Goal: Information Seeking & Learning: Learn about a topic

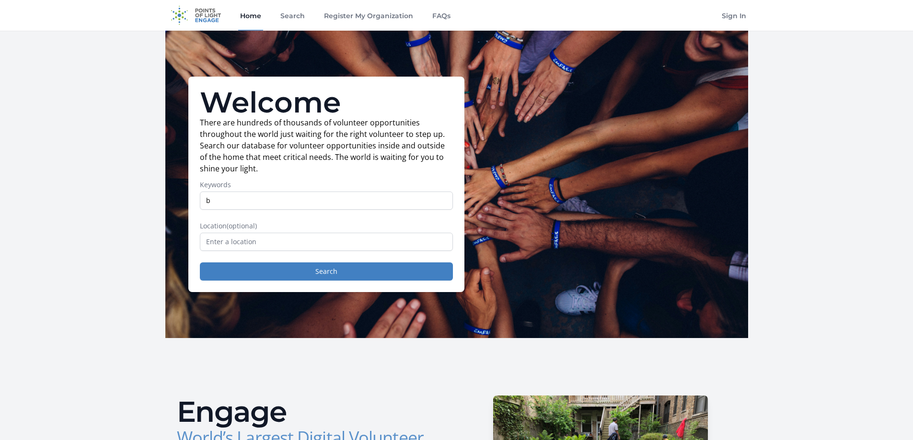
type input "bookkeeping"
click at [262, 244] on input "text" at bounding box center [326, 242] width 253 height 18
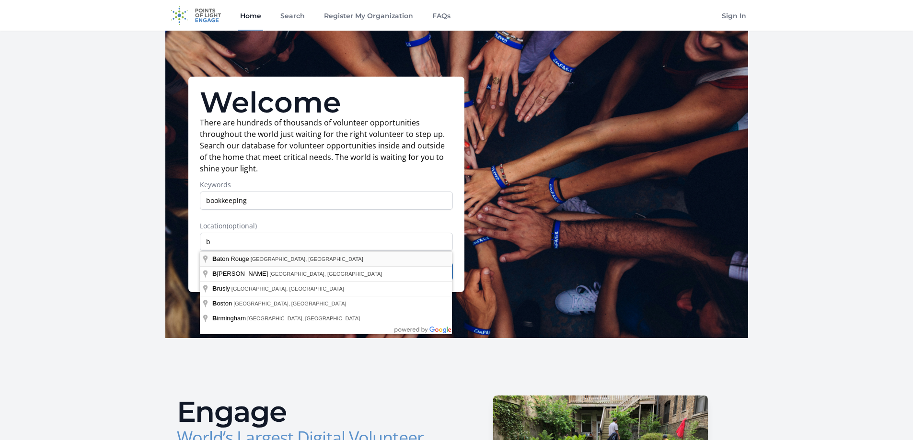
type input "Baton Rouge, LA, USA"
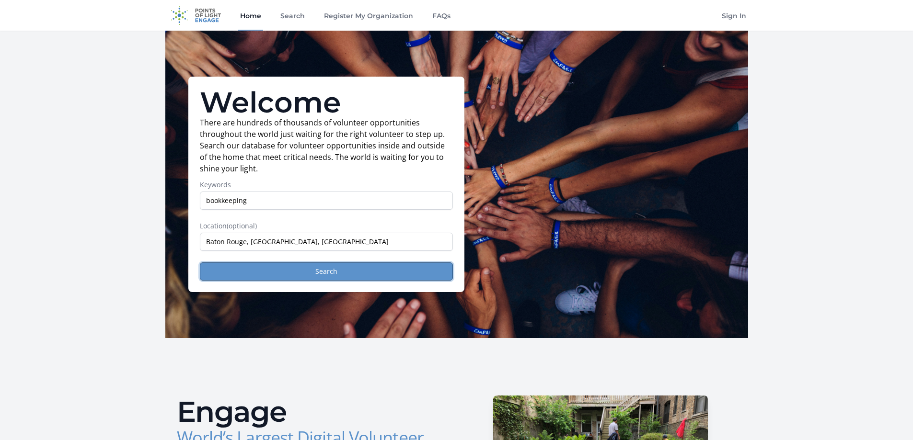
click at [289, 274] on button "Search" at bounding box center [326, 272] width 253 height 18
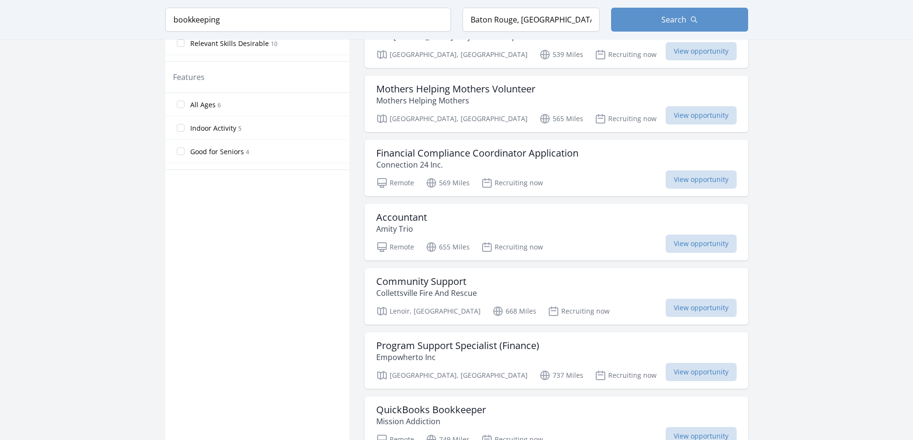
scroll to position [575, 0]
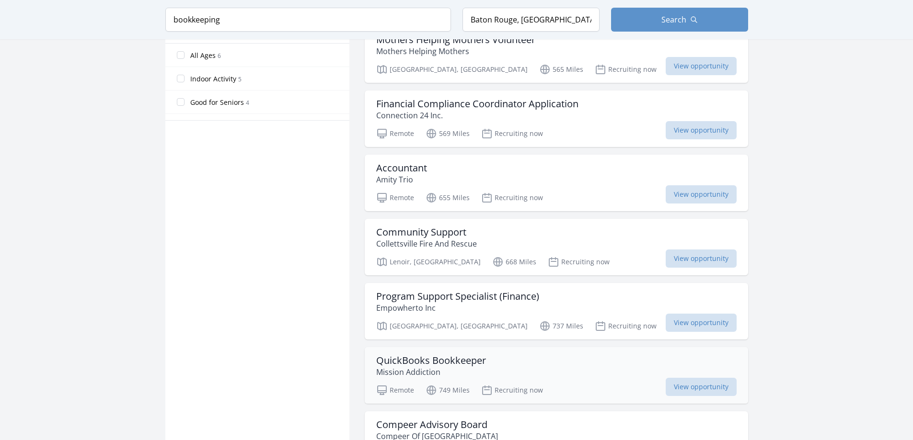
click at [431, 363] on h3 "QuickBooks Bookkeeper" at bounding box center [431, 361] width 110 height 12
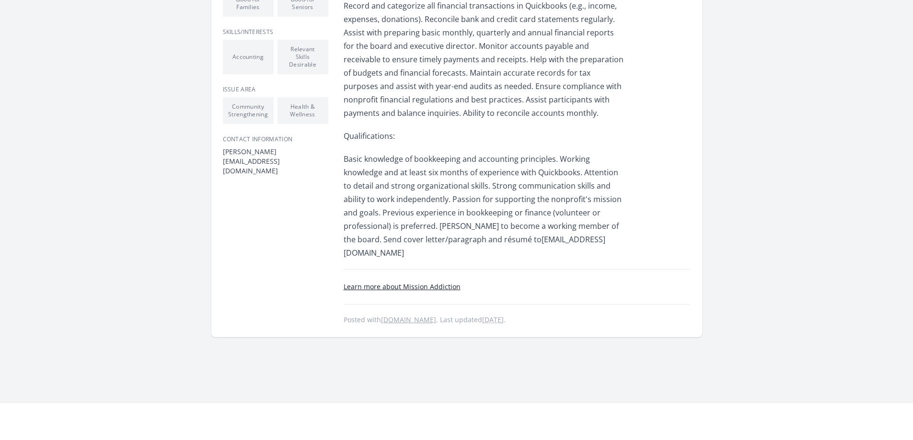
scroll to position [383, 0]
click at [889, 334] on main "Organization Mission Addiction QuickBooks Bookkeeper Duration Recruiting now • …" at bounding box center [456, 25] width 913 height 756
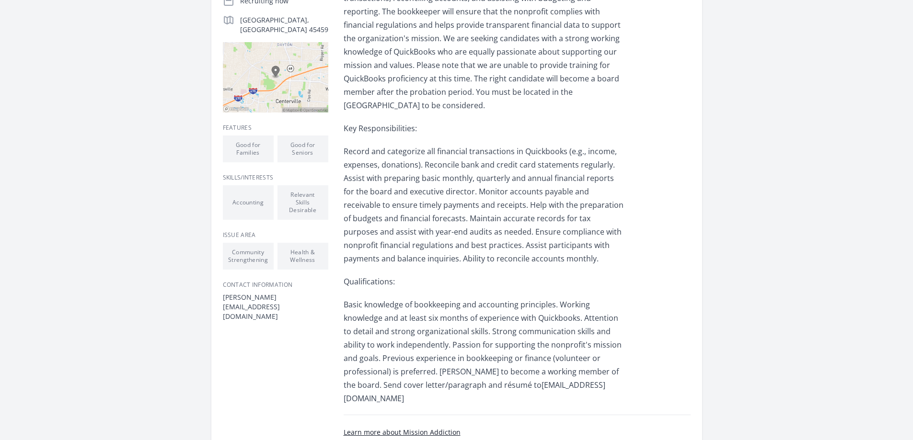
scroll to position [240, 0]
click at [293, 69] on img at bounding box center [275, 76] width 105 height 70
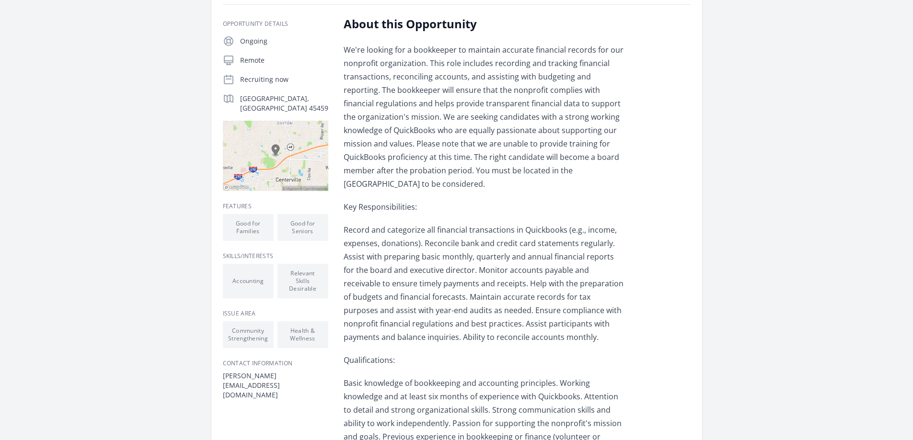
scroll to position [0, 0]
